Goal: Information Seeking & Learning: Learn about a topic

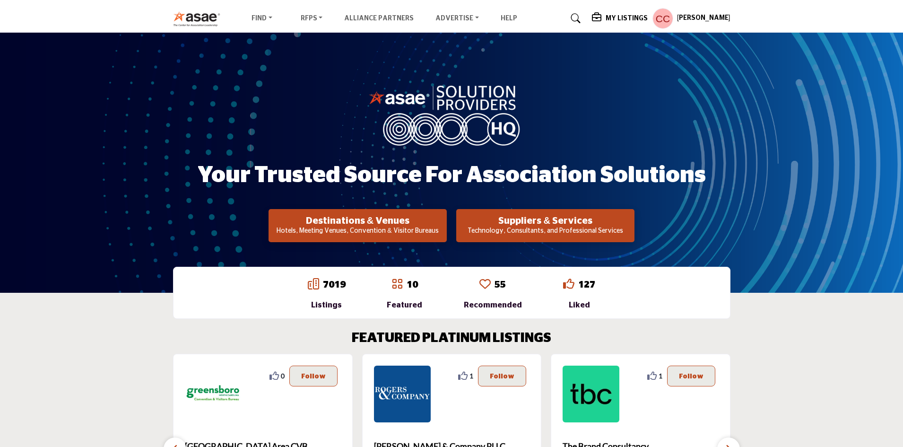
click at [638, 18] on h5 "My Listings" at bounding box center [627, 18] width 42 height 9
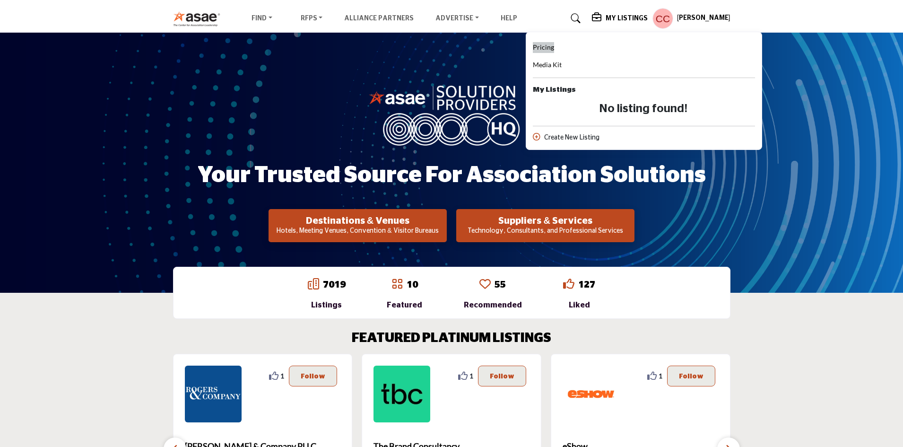
click at [554, 47] on span "Pricing" at bounding box center [543, 47] width 21 height 8
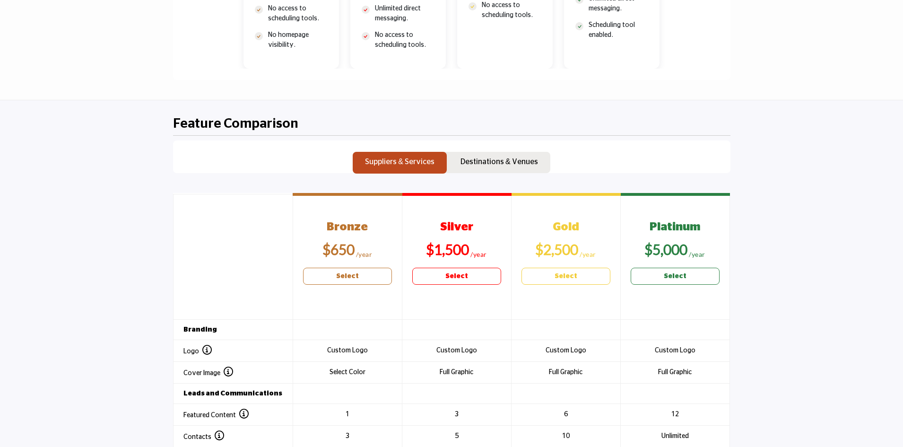
scroll to position [851, 0]
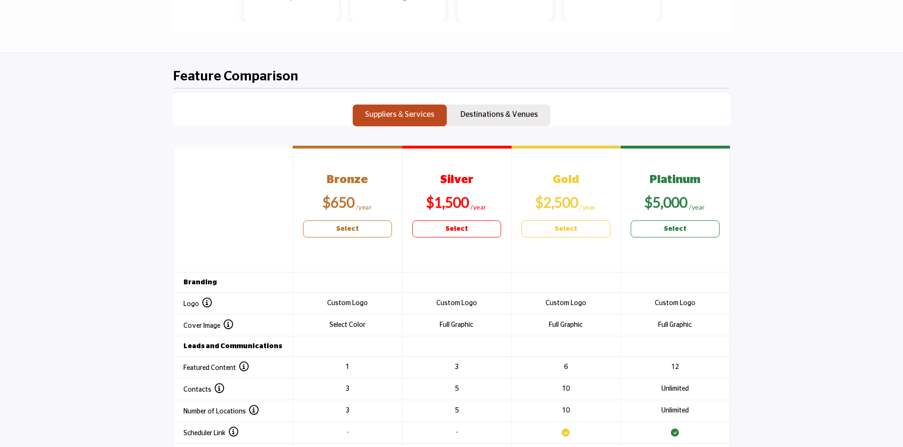
click at [349, 365] on td "1 Publish up to [2] pieces of Featured Content which will be published no soone…" at bounding box center [347, 367] width 109 height 22
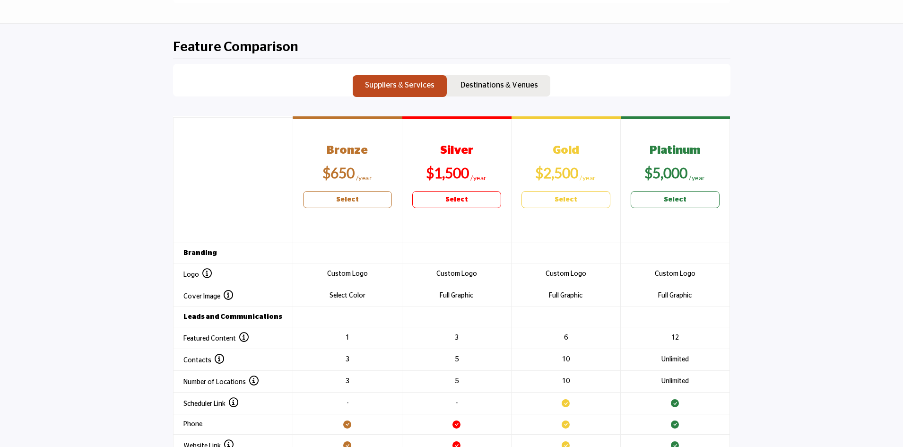
scroll to position [993, 0]
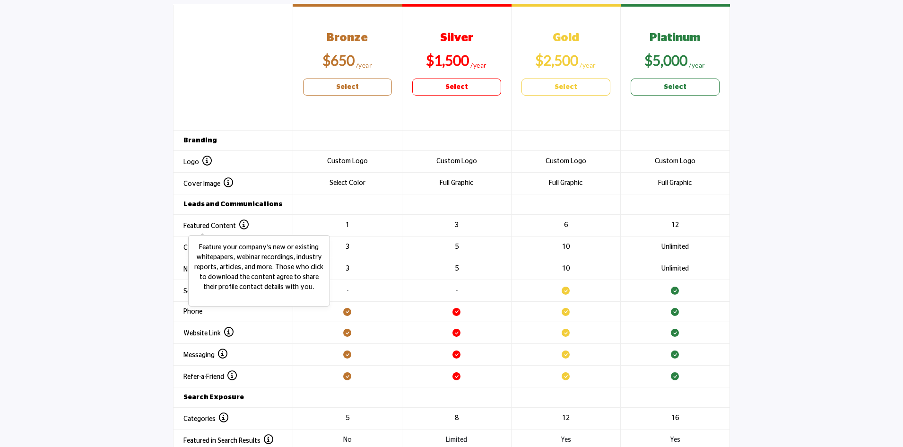
click at [240, 222] on icon at bounding box center [243, 224] width 9 height 9
click at [245, 227] on icon at bounding box center [243, 224] width 9 height 9
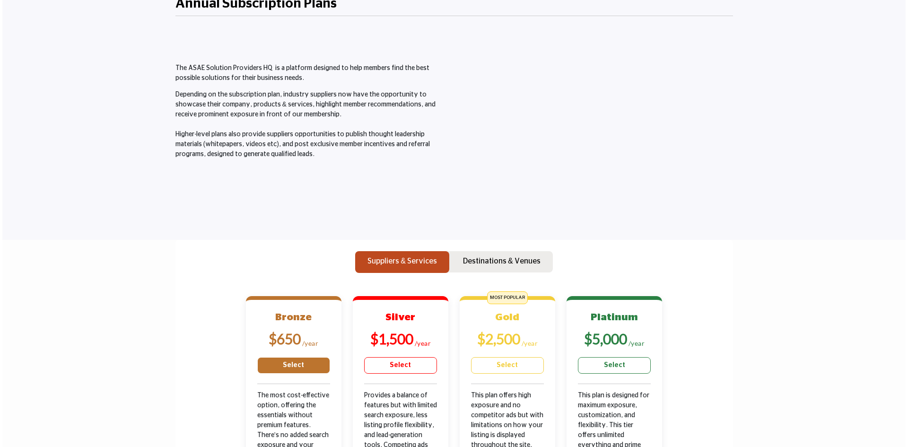
scroll to position [0, 0]
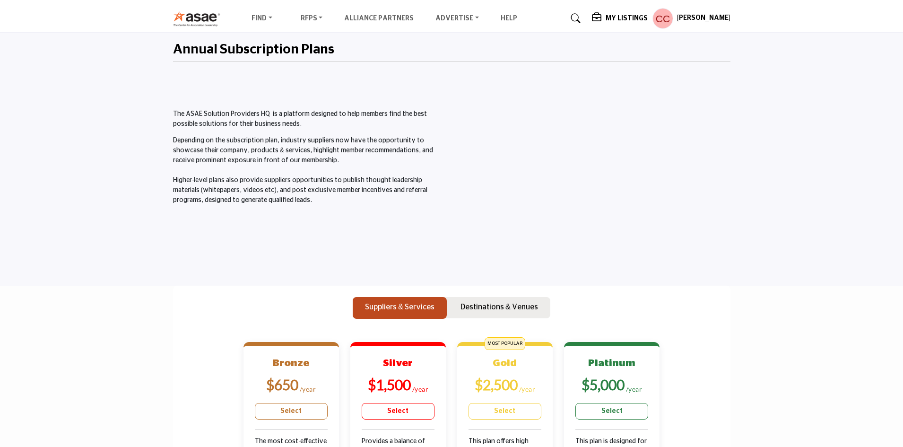
click at [624, 17] on h5 "My Listings" at bounding box center [627, 18] width 42 height 9
click at [695, 24] on div "Chyna Carter My Profile My Interests My Lists My Suppliers My RFPs My Listings …" at bounding box center [691, 18] width 78 height 21
click at [685, 18] on h5 "[PERSON_NAME]" at bounding box center [703, 18] width 53 height 9
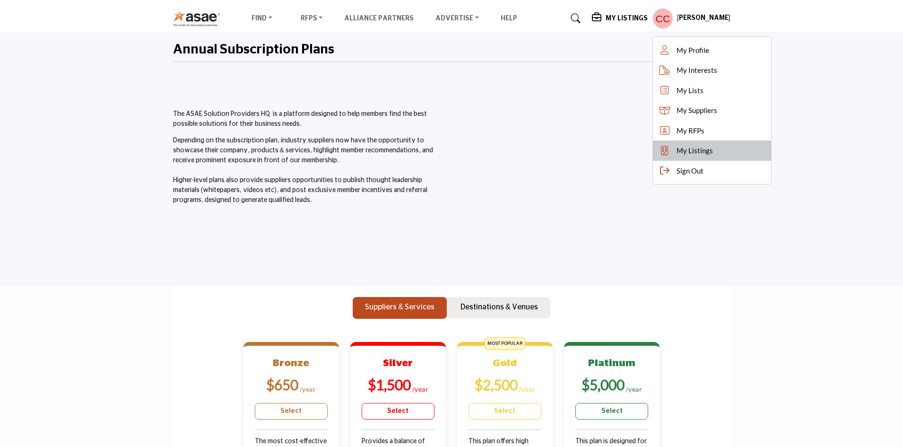
click at [721, 150] on link "My Listings" at bounding box center [712, 150] width 118 height 20
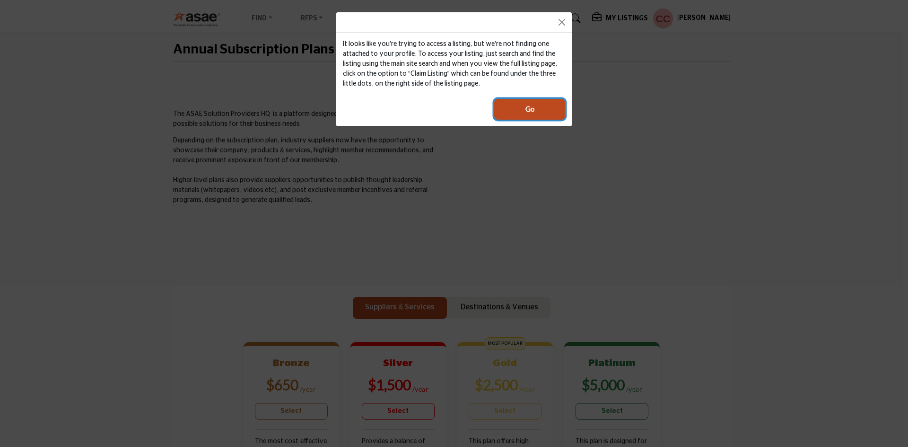
click at [536, 107] on button "Go" at bounding box center [529, 109] width 71 height 21
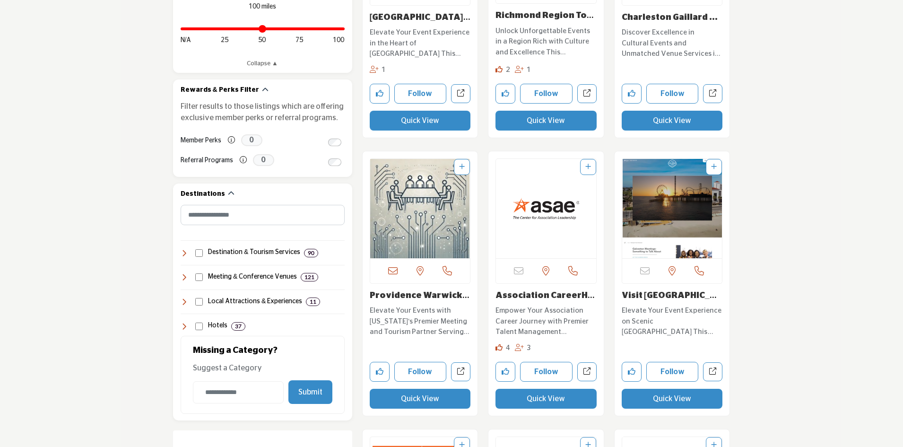
scroll to position [425, 0]
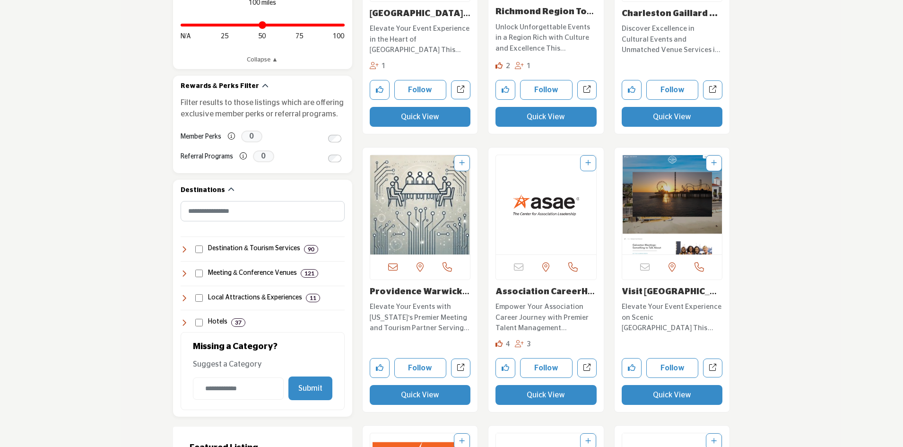
click at [399, 221] on img "Open Listing in new tab" at bounding box center [420, 204] width 100 height 99
